Goal: Navigation & Orientation: Find specific page/section

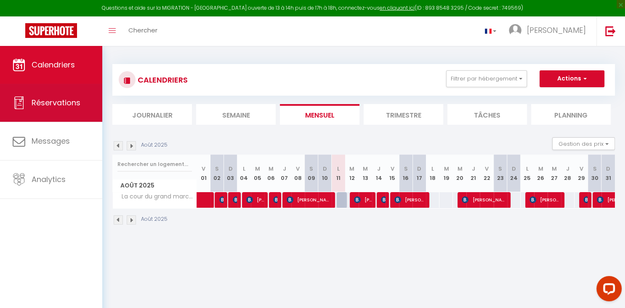
click at [56, 105] on span "Réservations" at bounding box center [56, 102] width 49 height 11
select select "not_cancelled"
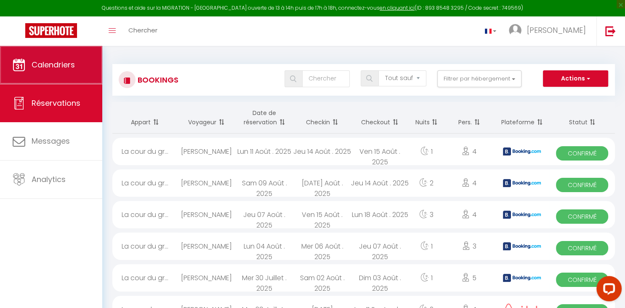
click at [63, 69] on span "Calendriers" at bounding box center [53, 64] width 43 height 11
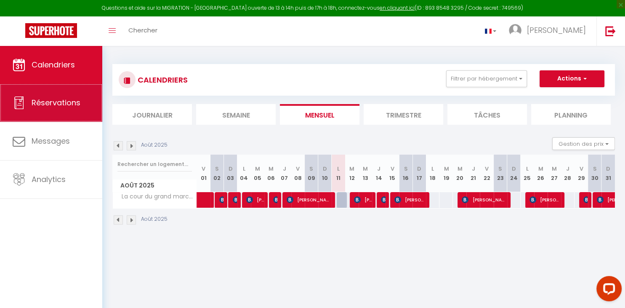
click at [66, 105] on span "Réservations" at bounding box center [56, 102] width 49 height 11
select select "not_cancelled"
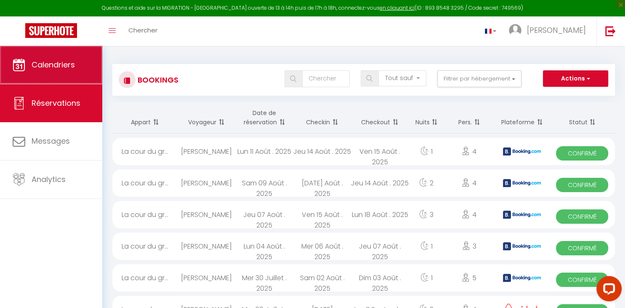
click at [67, 69] on span "Calendriers" at bounding box center [53, 64] width 43 height 11
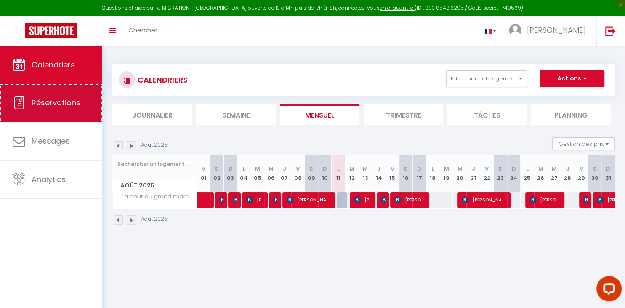
click at [63, 103] on span "Réservations" at bounding box center [56, 102] width 49 height 11
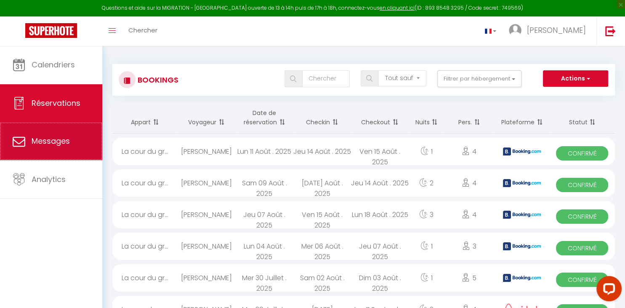
click at [57, 139] on span "Messages" at bounding box center [51, 140] width 38 height 11
select select "message"
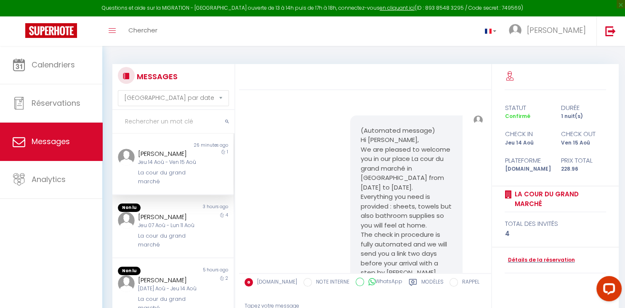
scroll to position [133, 0]
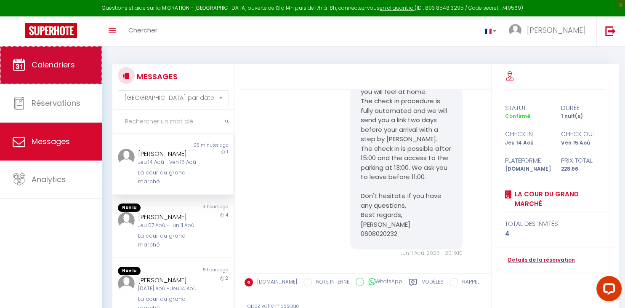
click at [58, 64] on span "Calendriers" at bounding box center [53, 64] width 43 height 11
